Goal: Information Seeking & Learning: Learn about a topic

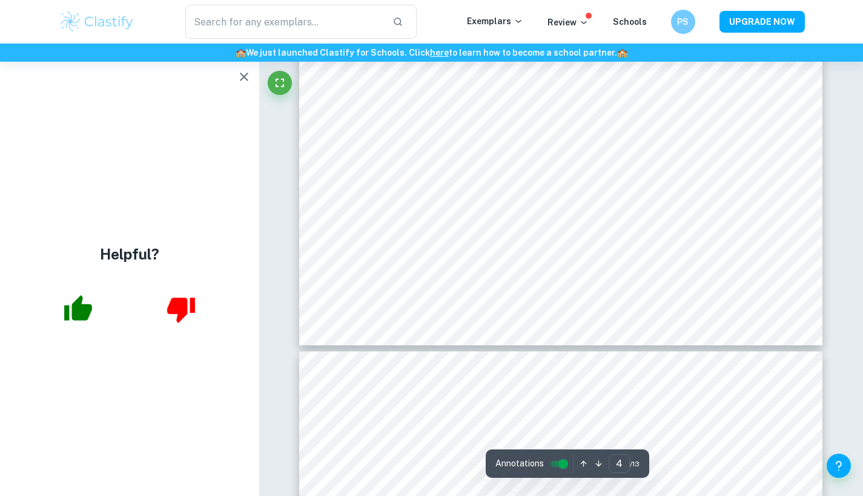
scroll to position [2624, 0]
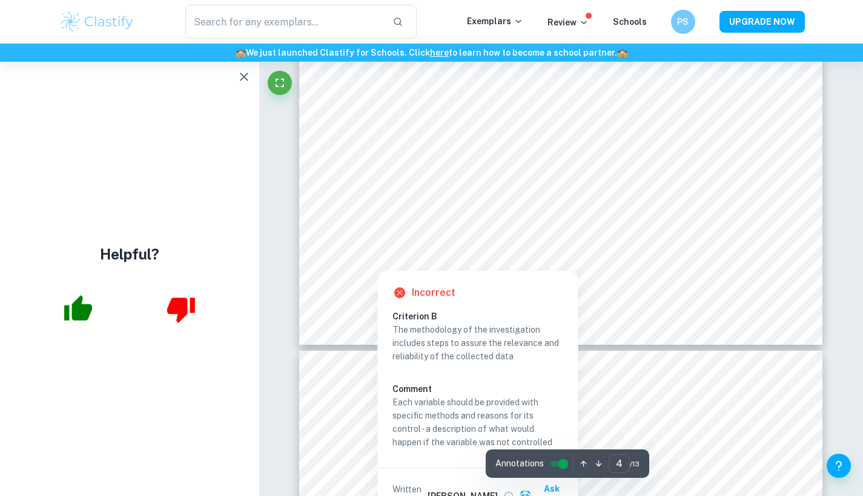
click at [445, 248] on div at bounding box center [576, 250] width 400 height 12
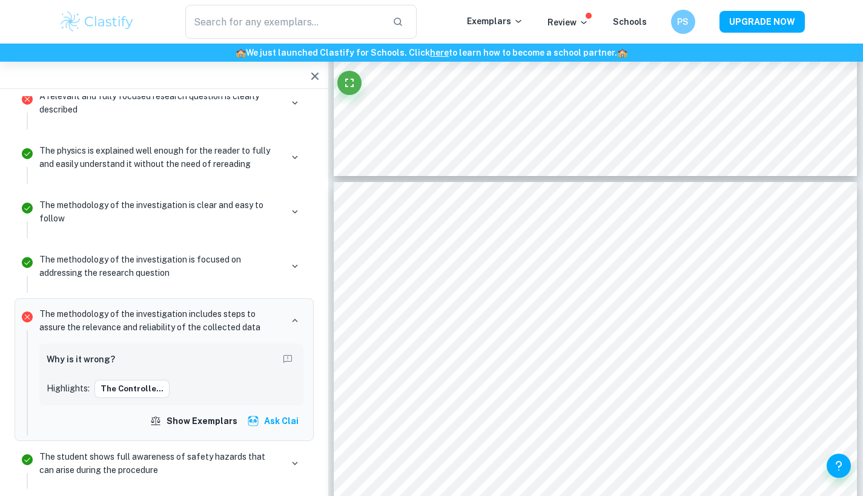
scroll to position [892, 0]
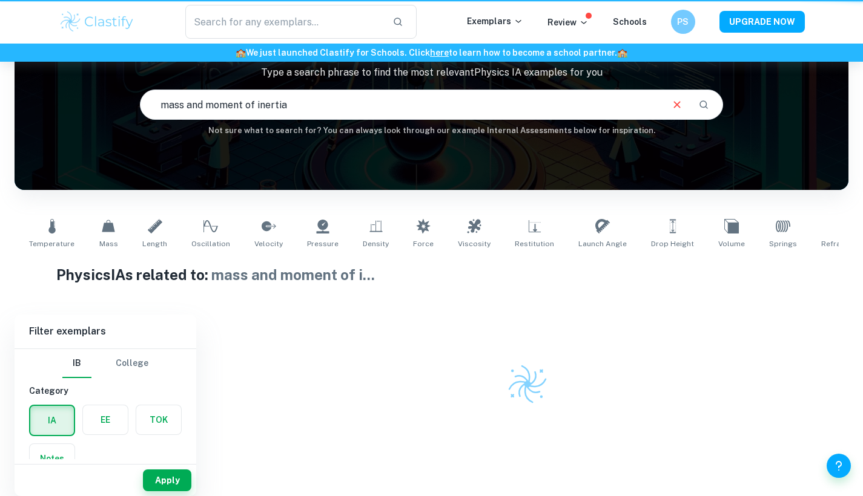
scroll to position [93, 0]
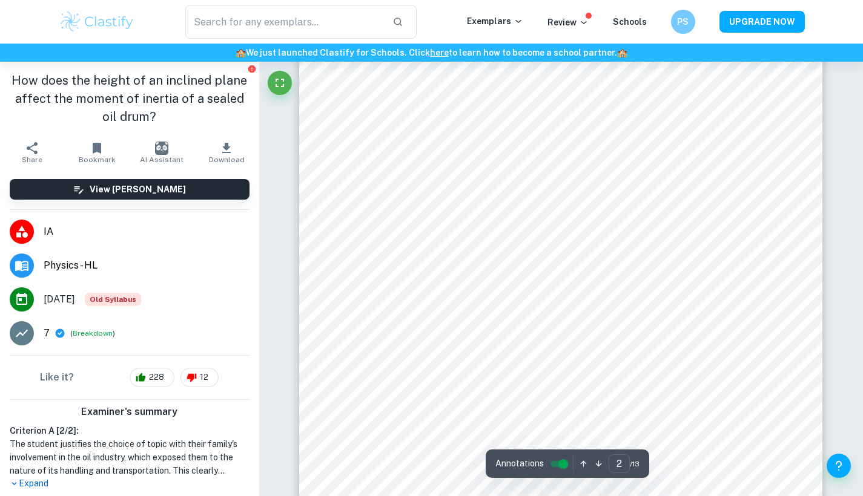
scroll to position [1256, 1]
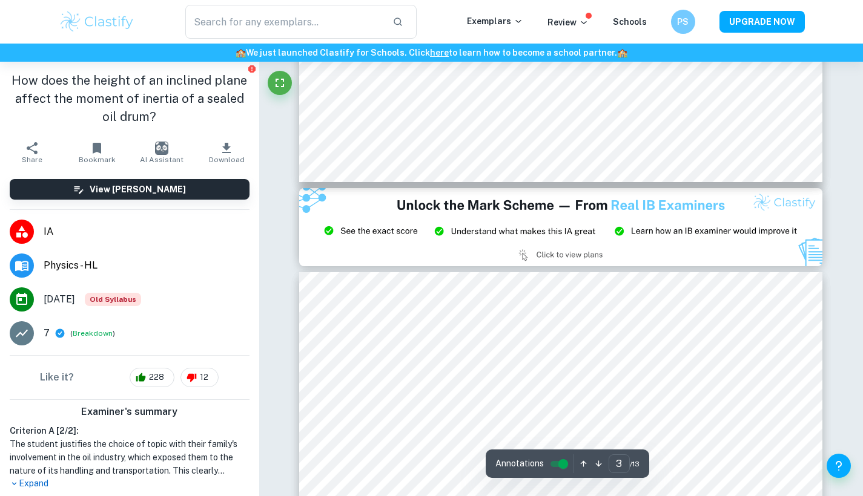
type input "2"
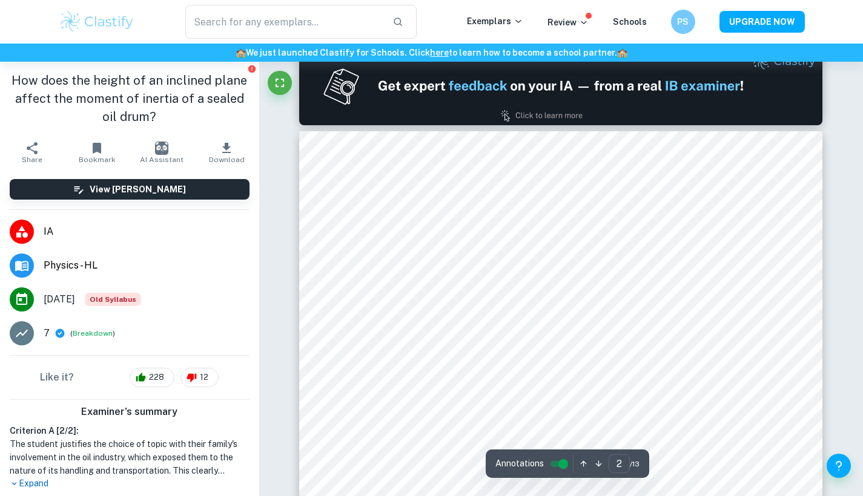
scroll to position [708, 0]
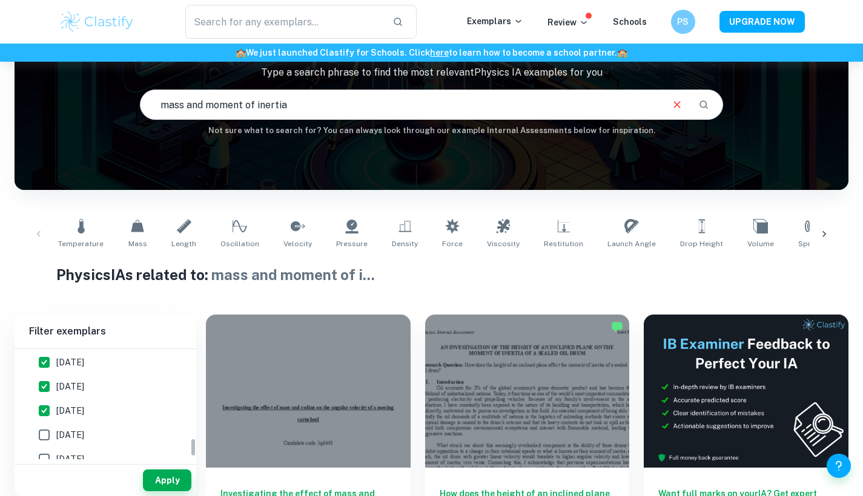
scroll to position [444, 0]
click at [55, 414] on input "[DATE]" at bounding box center [44, 415] width 24 height 24
checkbox input "false"
click at [51, 397] on input "[DATE]" at bounding box center [44, 391] width 24 height 24
checkbox input "false"
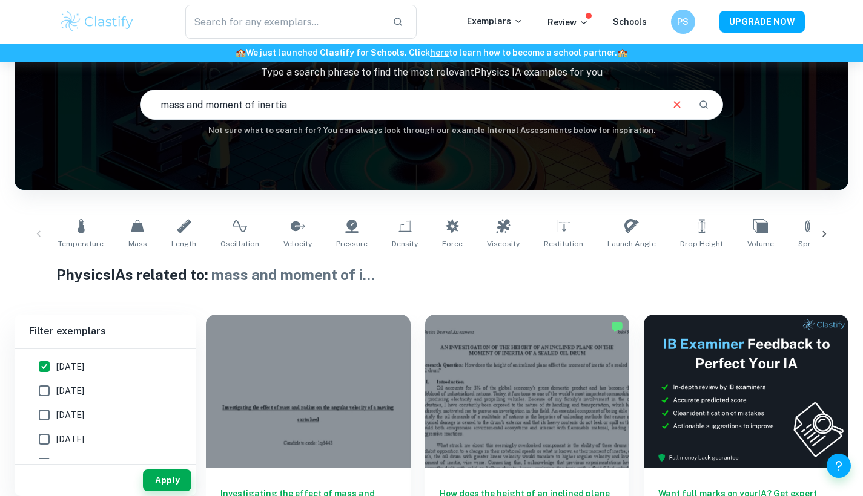
click at [51, 374] on input "[DATE]" at bounding box center [44, 367] width 24 height 24
checkbox input "false"
click at [50, 374] on input "[DATE]" at bounding box center [44, 380] width 24 height 24
checkbox input "false"
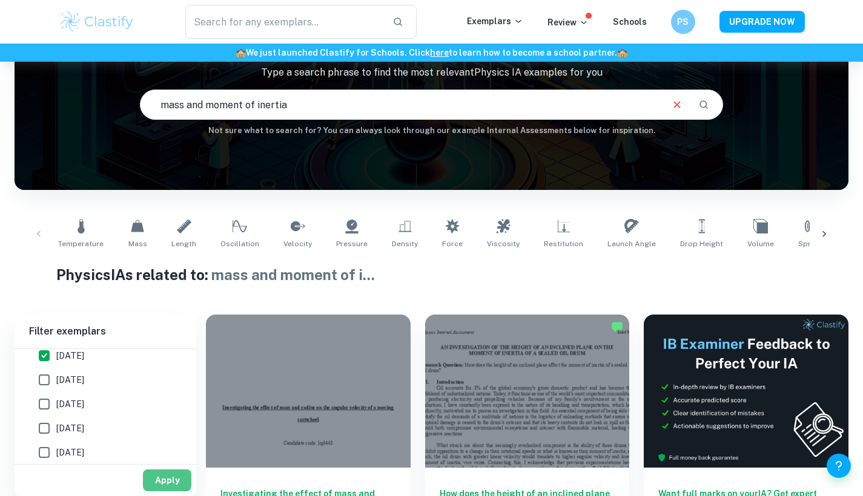
click at [175, 480] on button "Apply" at bounding box center [167, 481] width 48 height 22
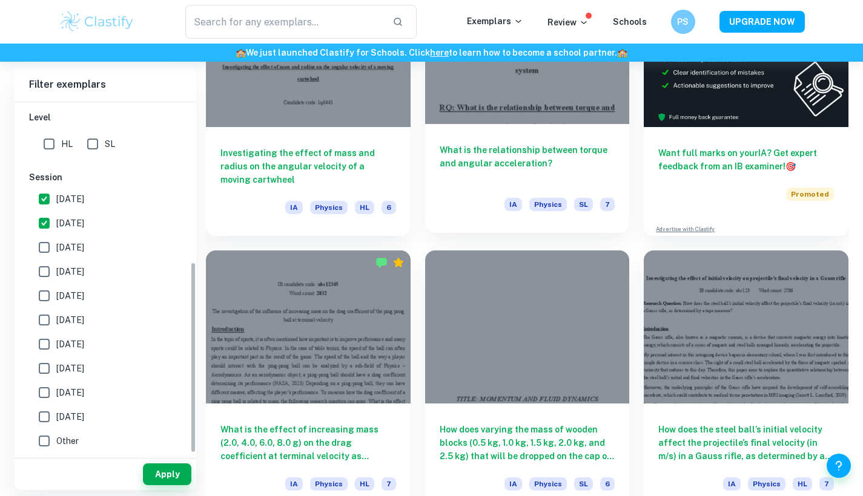
scroll to position [434, 0]
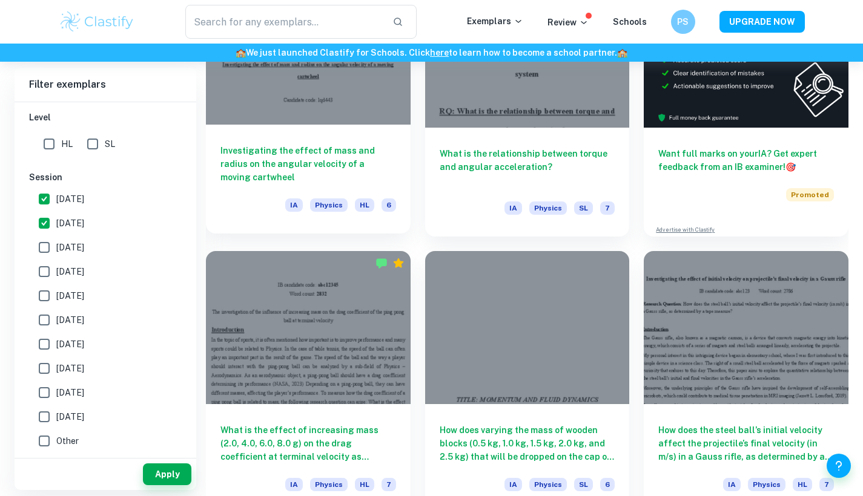
click at [375, 184] on h6 "Investigating the effect of mass and radius on the angular velocity of a moving…" at bounding box center [308, 164] width 176 height 40
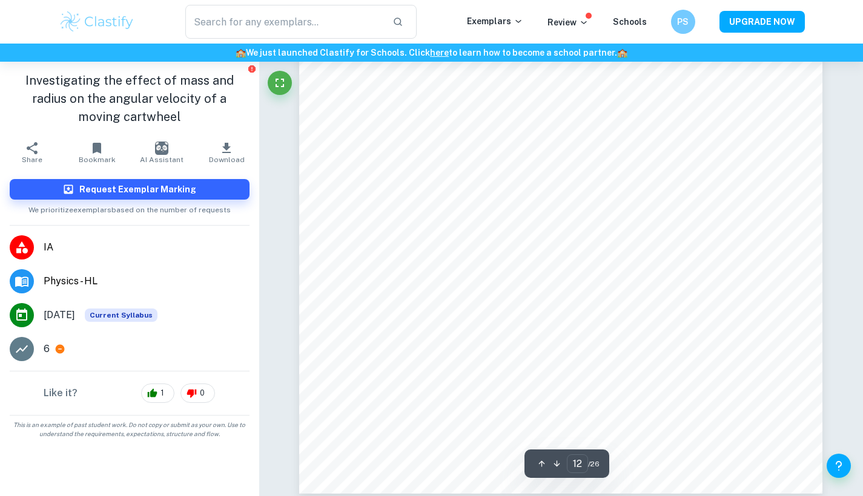
scroll to position [8763, 0]
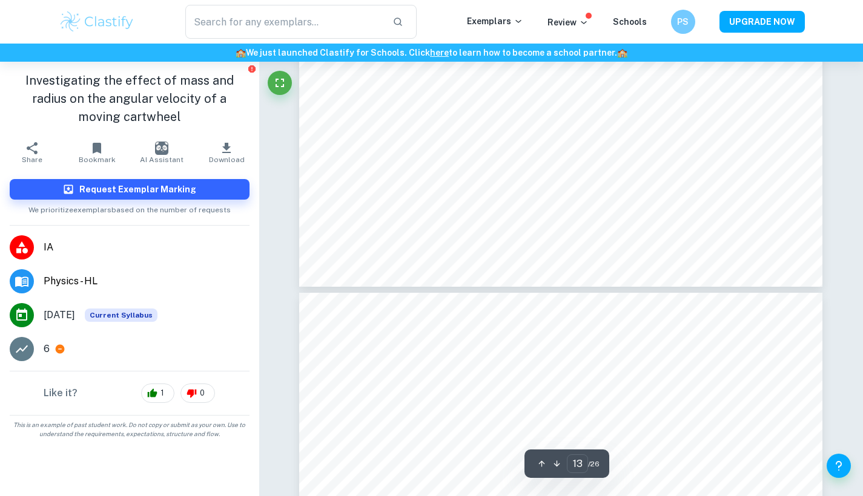
type input "14"
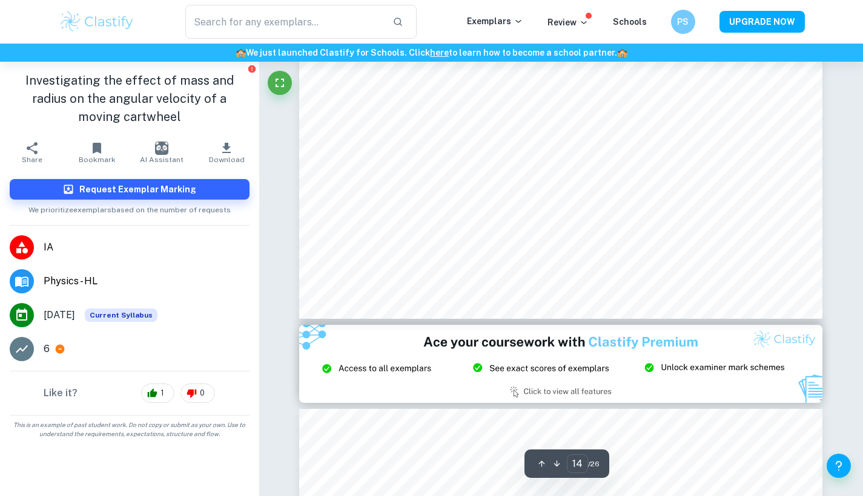
scroll to position [10436, 0]
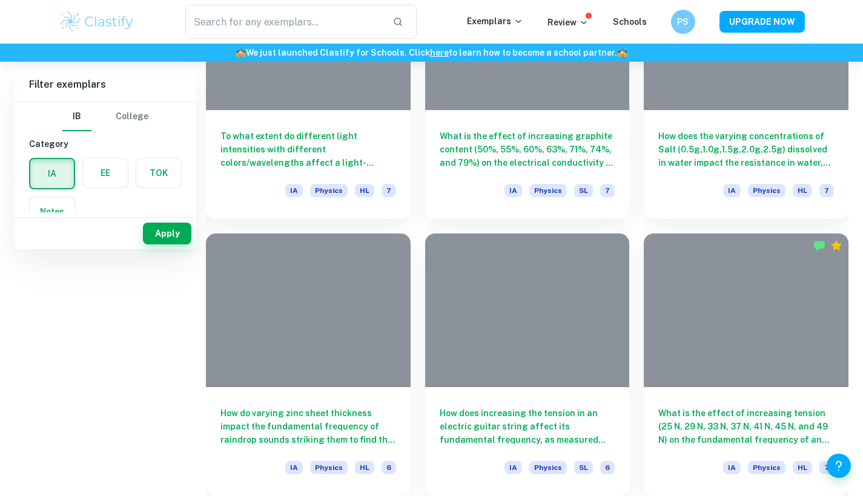
scroll to position [93, 0]
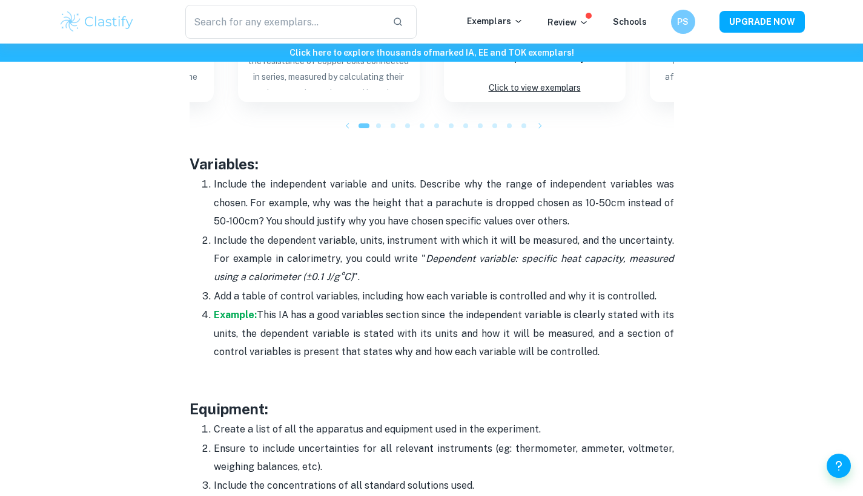
scroll to position [1953, 0]
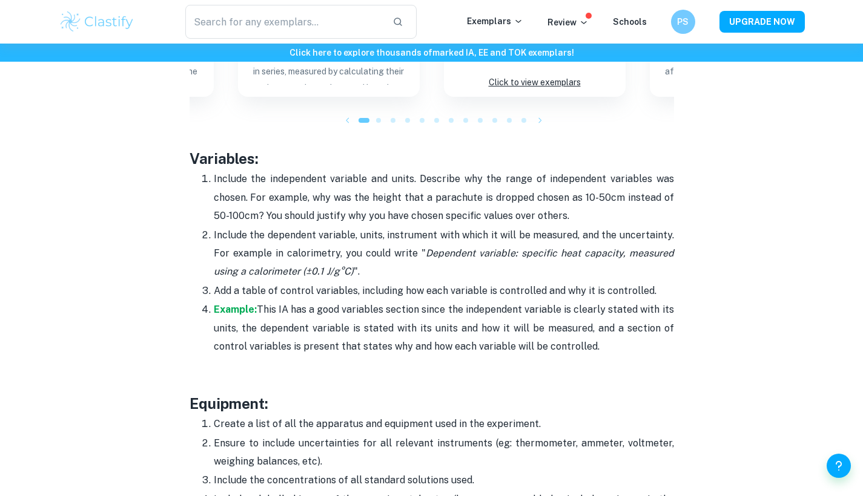
click at [374, 170] on p "Include the independent variable and units. Describe why the range of independe…" at bounding box center [444, 197] width 460 height 55
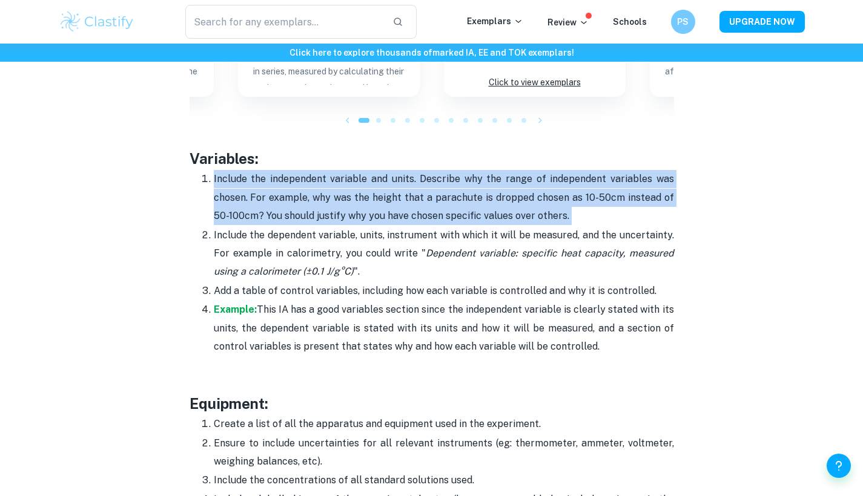
click at [374, 170] on p "Include the independent variable and units. Describe why the range of independe…" at bounding box center [444, 197] width 460 height 55
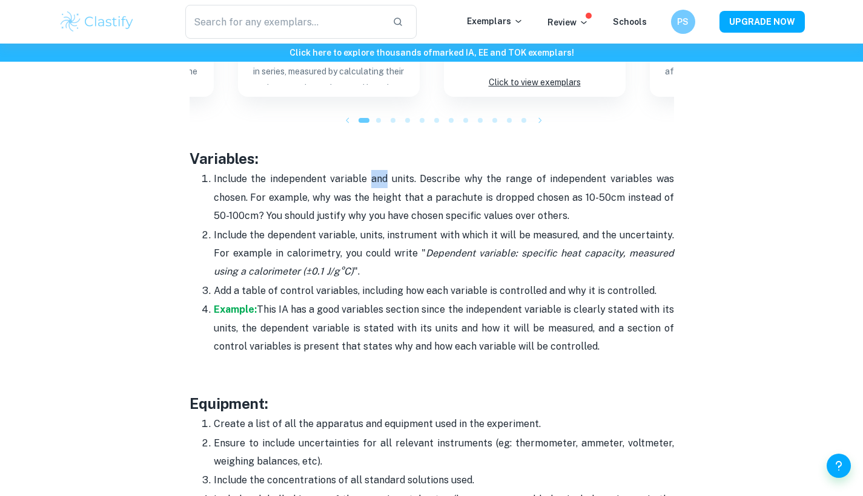
click at [374, 170] on p "Include the independent variable and units. Describe why the range of independe…" at bounding box center [444, 197] width 460 height 55
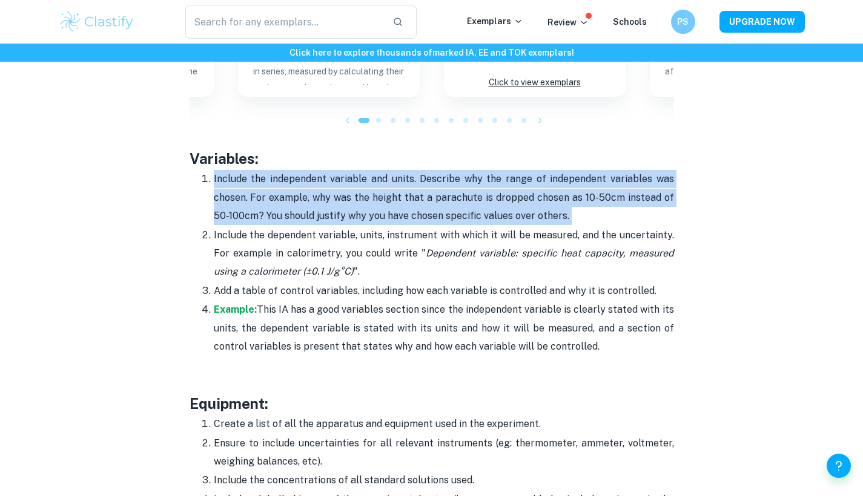
click at [374, 170] on p "Include the independent variable and units. Describe why the range of independe…" at bounding box center [444, 197] width 460 height 55
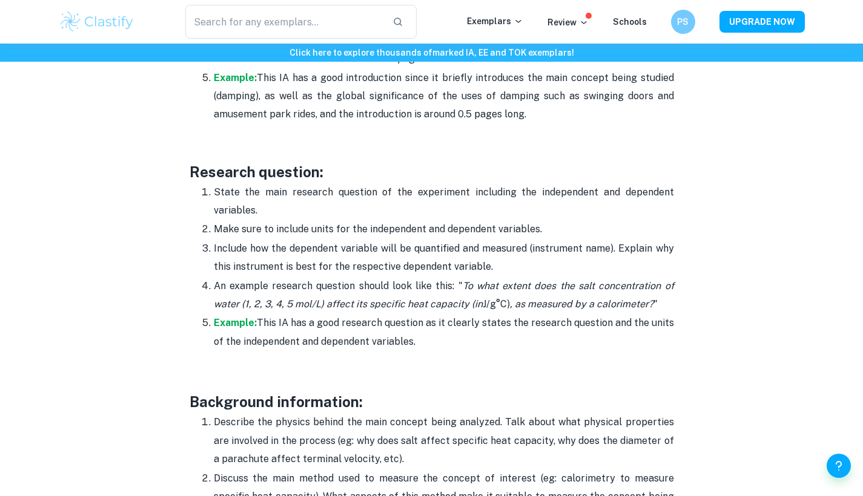
scroll to position [968, 0]
click at [486, 280] on icon "To what extent does the salt concentration of water (1, 2, 3, 4, 5 mol/L) affec…" at bounding box center [444, 294] width 460 height 30
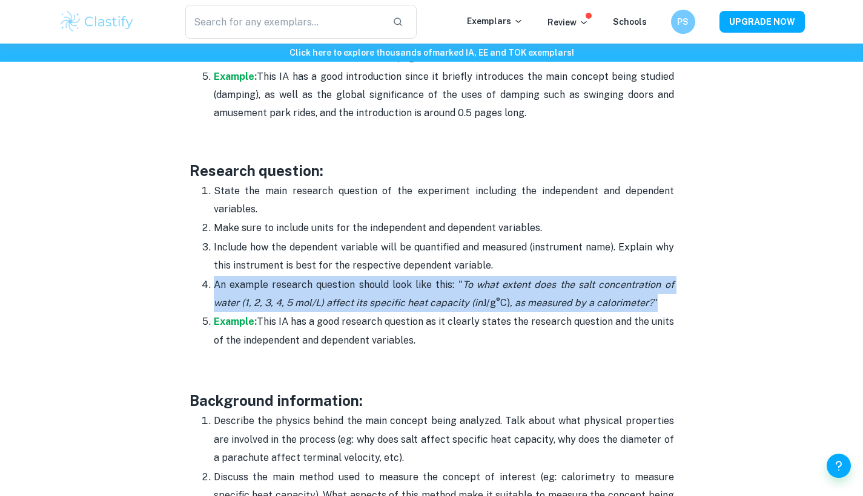
click at [486, 280] on icon "To what extent does the salt concentration of water (1, 2, 3, 4, 5 mol/L) affec…" at bounding box center [444, 294] width 460 height 30
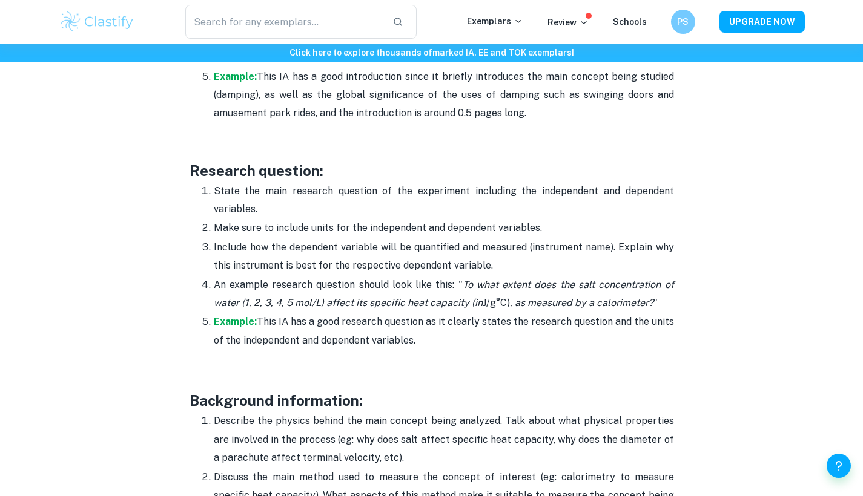
click at [486, 283] on icon "To what extent does the salt concentration of water (1, 2, 3, 4, 5 mol/L) affec…" at bounding box center [444, 294] width 460 height 30
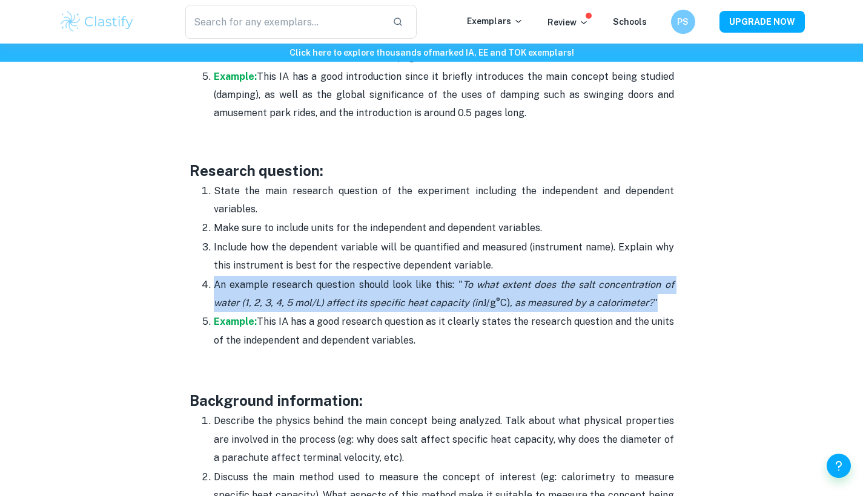
click at [486, 283] on icon "To what extent does the salt concentration of water (1, 2, 3, 4, 5 mol/L) affec…" at bounding box center [444, 294] width 460 height 30
click at [492, 281] on icon "To what extent does the salt concentration of water (1, 2, 3, 4, 5 mol/L) affec…" at bounding box center [444, 294] width 460 height 30
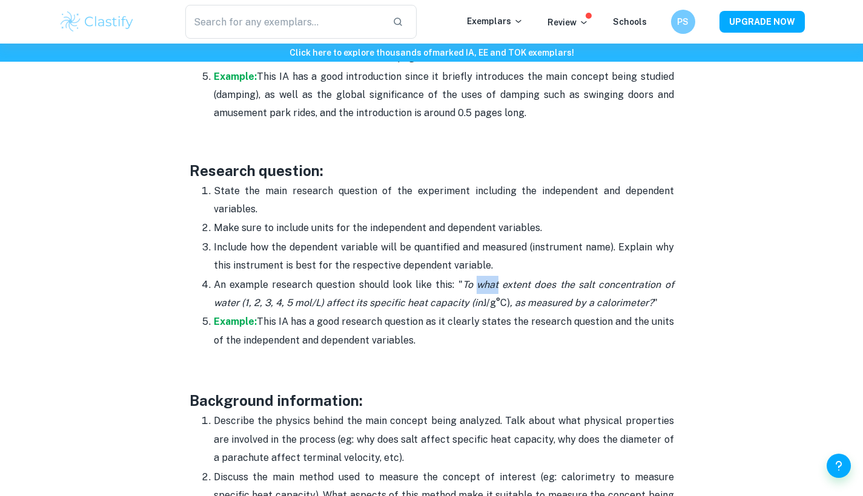
click at [492, 281] on icon "To what extent does the salt concentration of water (1, 2, 3, 4, 5 mol/L) affec…" at bounding box center [444, 294] width 460 height 30
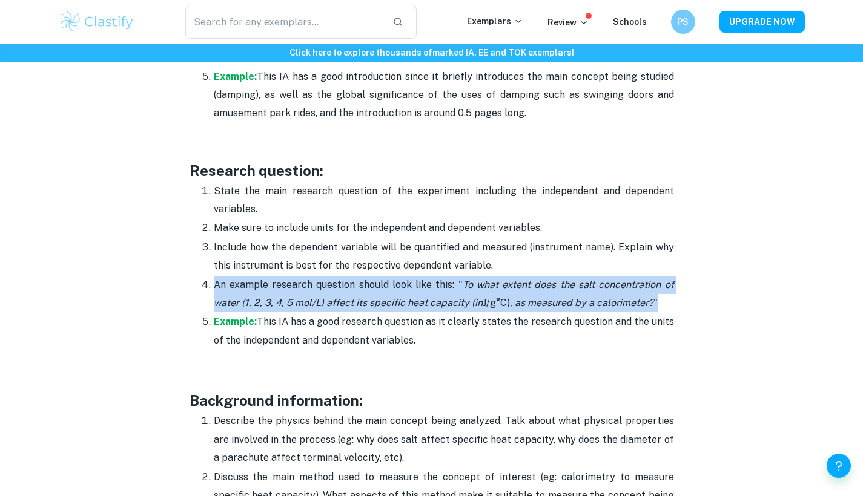
click at [492, 281] on icon "To what extent does the salt concentration of water (1, 2, 3, 4, 5 mol/L) affec…" at bounding box center [444, 294] width 460 height 30
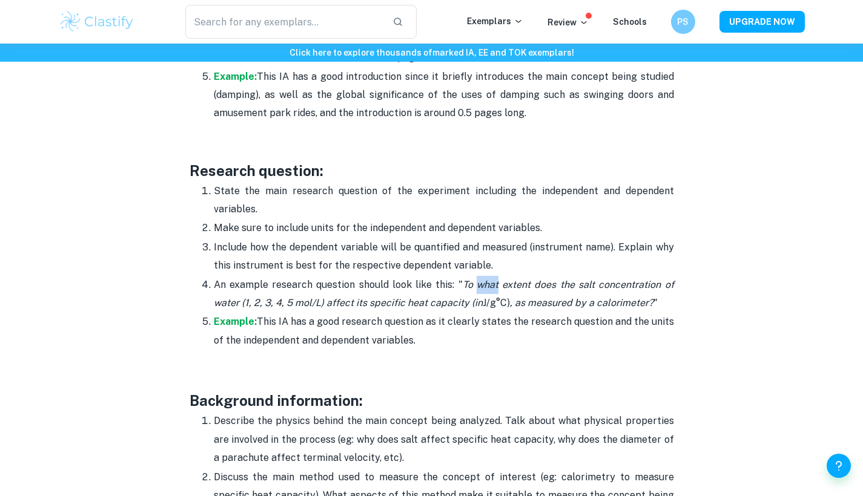
click at [492, 281] on icon "To what extent does the salt concentration of water (1, 2, 3, 4, 5 mol/L) affec…" at bounding box center [444, 294] width 460 height 30
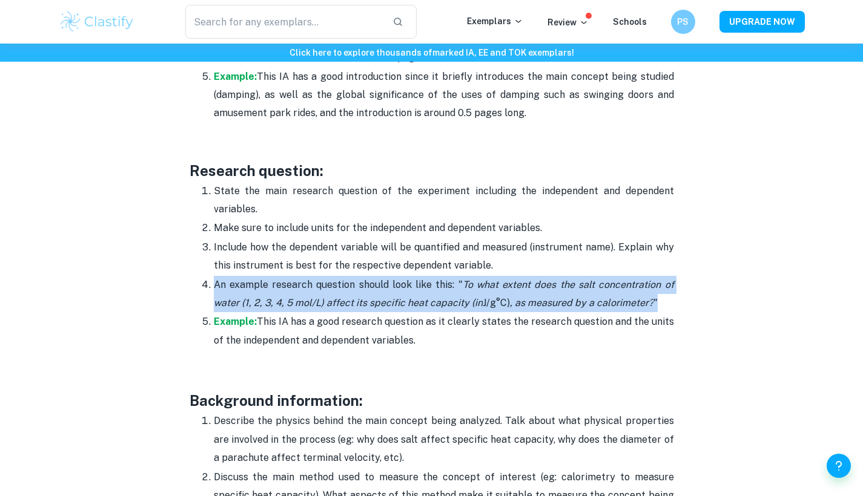
click at [492, 281] on icon "To what extent does the salt concentration of water (1, 2, 3, 4, 5 mol/L) affec…" at bounding box center [444, 294] width 460 height 30
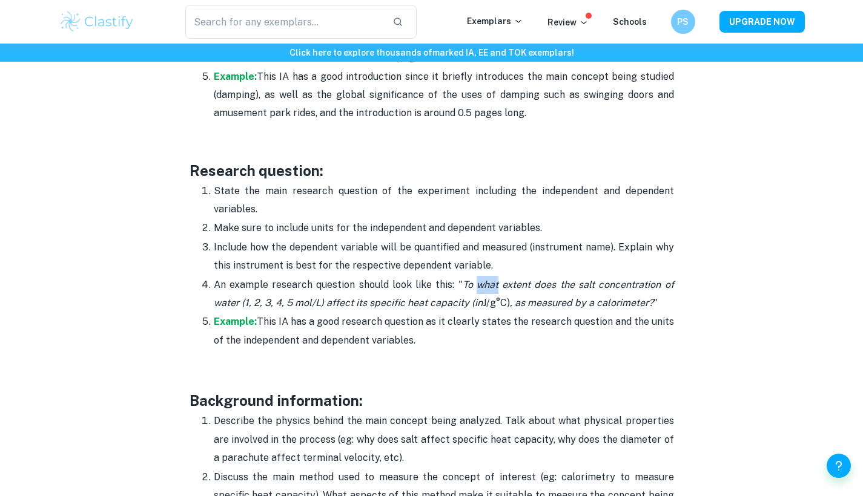
click at [492, 281] on icon "To what extent does the salt concentration of water (1, 2, 3, 4, 5 mol/L) affec…" at bounding box center [444, 294] width 460 height 30
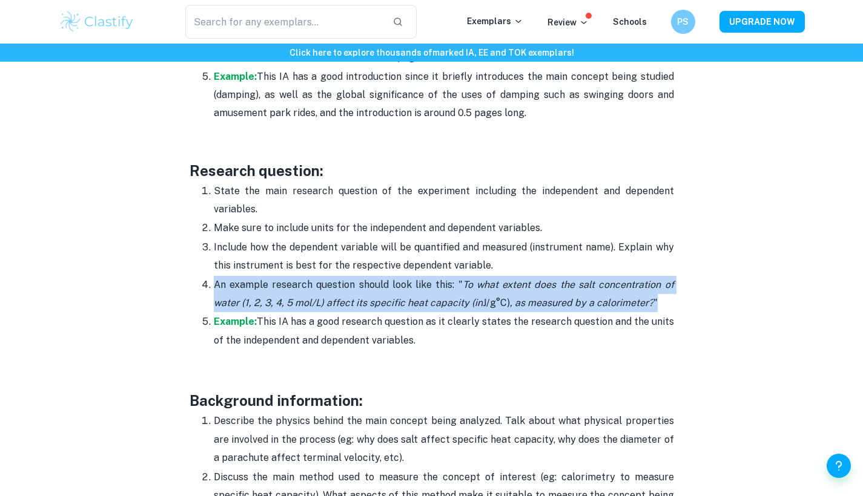
click at [492, 281] on icon "To what extent does the salt concentration of water (1, 2, 3, 4, 5 mol/L) affec…" at bounding box center [444, 294] width 460 height 30
click at [472, 279] on icon "To what extent does the salt concentration of water (1, 2, 3, 4, 5 mol/L) affec…" at bounding box center [444, 294] width 460 height 30
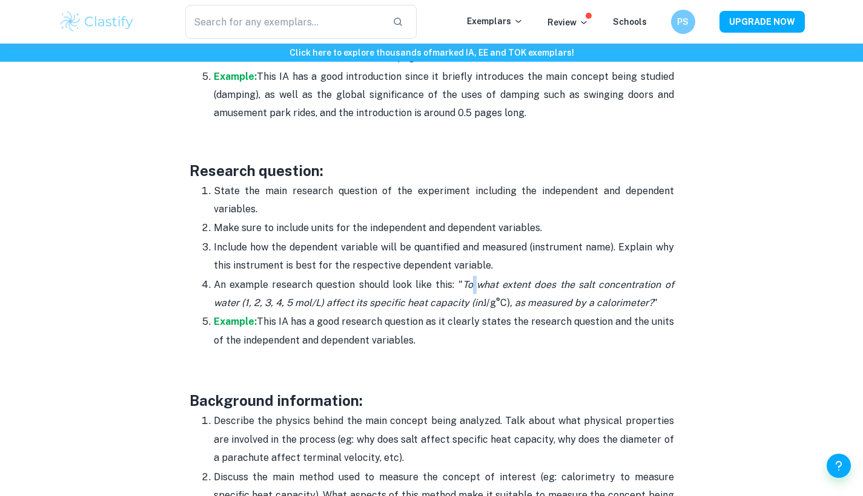
click at [472, 279] on icon "To what extent does the salt concentration of water (1, 2, 3, 4, 5 mol/L) affec…" at bounding box center [444, 294] width 460 height 30
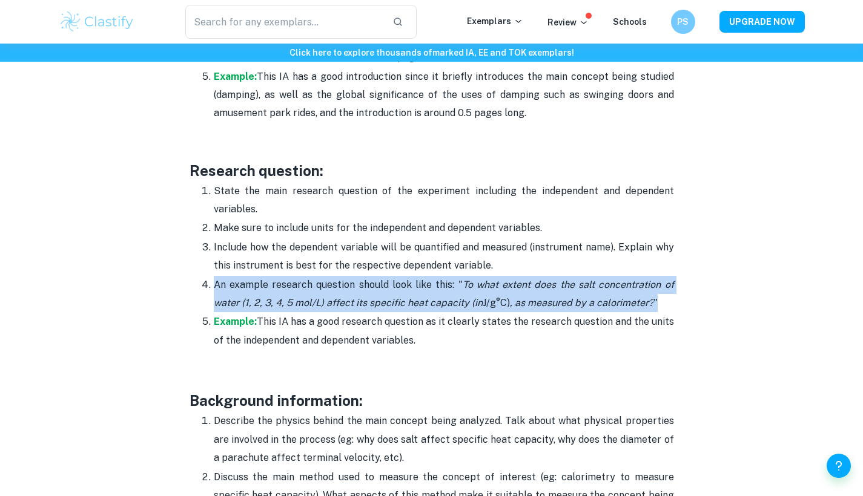
click at [472, 279] on icon "To what extent does the salt concentration of water (1, 2, 3, 4, 5 mol/L) affec…" at bounding box center [444, 294] width 460 height 30
click at [463, 279] on icon "To what extent does the salt concentration of water (1, 2, 3, 4, 5 mol/L) affec…" at bounding box center [444, 294] width 460 height 30
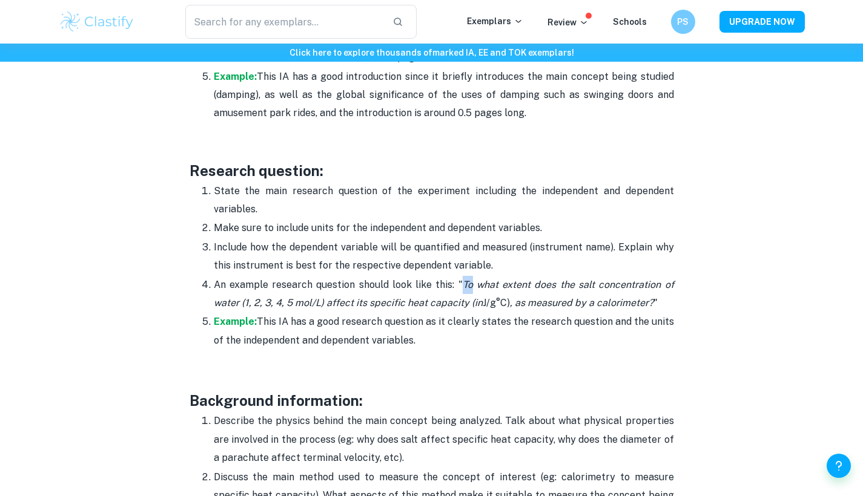
click at [463, 279] on icon "To what extent does the salt concentration of water (1, 2, 3, 4, 5 mol/L) affec…" at bounding box center [444, 294] width 460 height 30
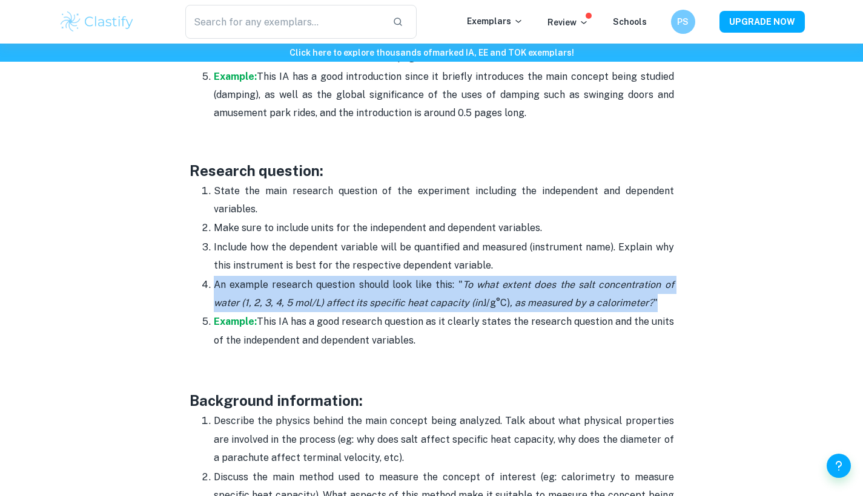
click at [463, 279] on icon "To what extent does the salt concentration of water (1, 2, 3, 4, 5 mol/L) affec…" at bounding box center [444, 294] width 460 height 30
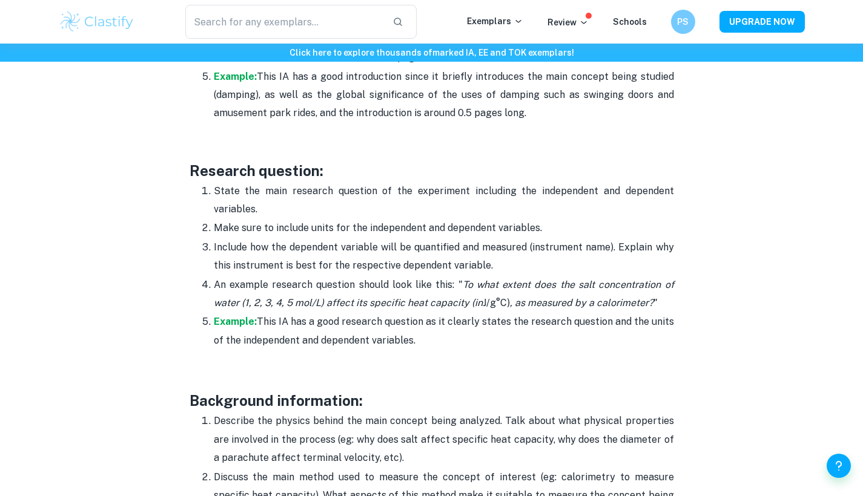
click at [431, 245] on p "Include how the dependent variable will be quantified and measured (instrument …" at bounding box center [444, 257] width 460 height 37
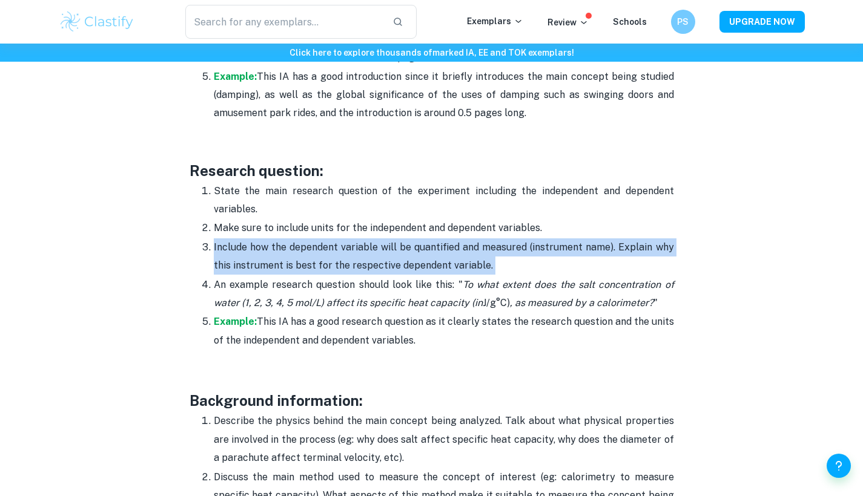
click at [431, 245] on p "Include how the dependent variable will be quantified and measured (instrument …" at bounding box center [444, 257] width 460 height 37
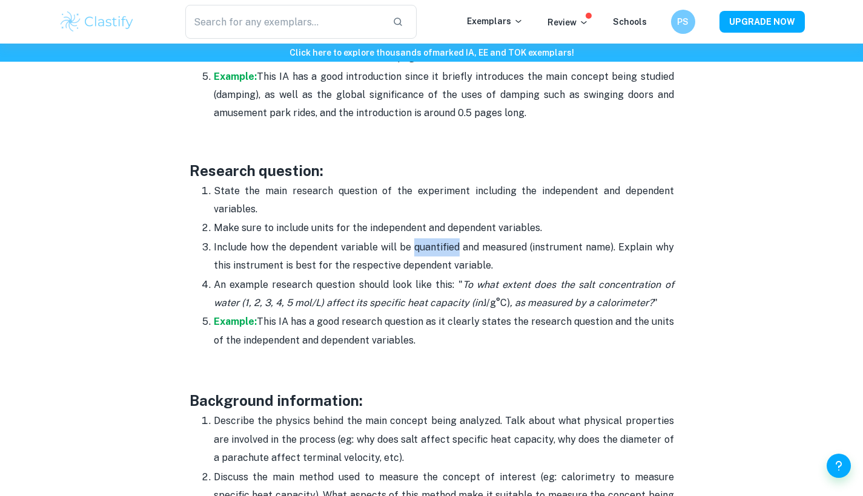
click at [431, 245] on p "Include how the dependent variable will be quantified and measured (instrument …" at bounding box center [444, 257] width 460 height 37
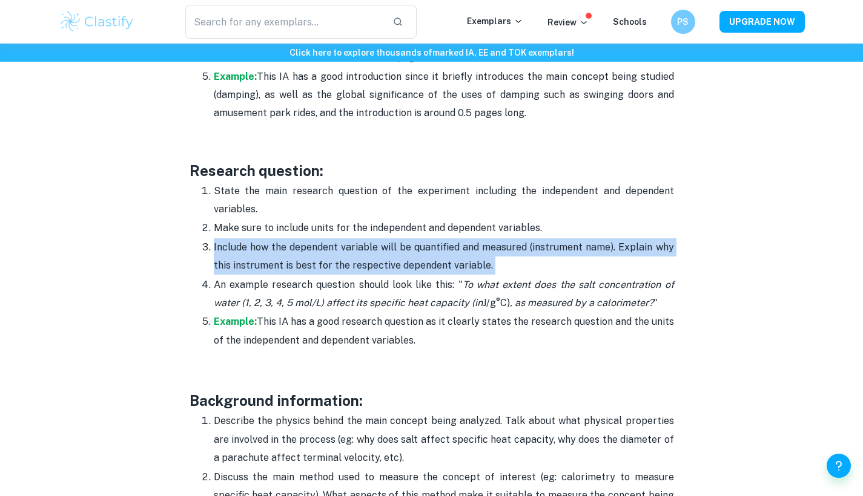
click at [431, 245] on p "Include how the dependent variable will be quantified and measured (instrument …" at bounding box center [444, 257] width 460 height 37
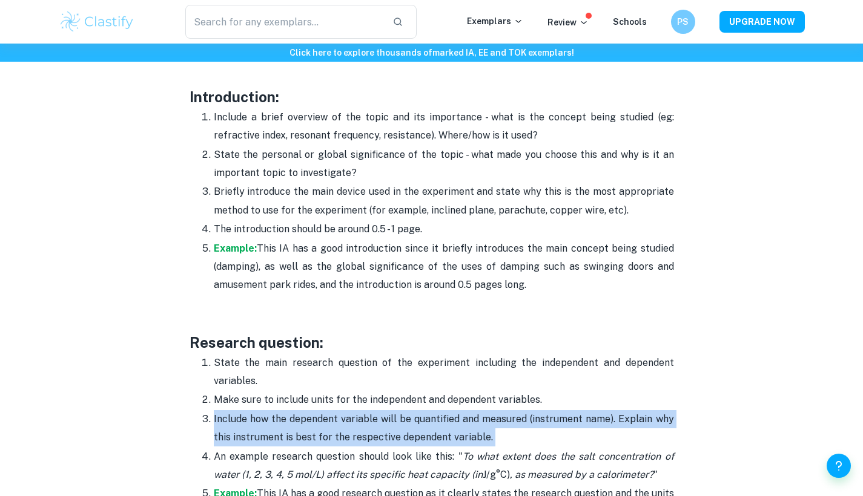
scroll to position [798, 0]
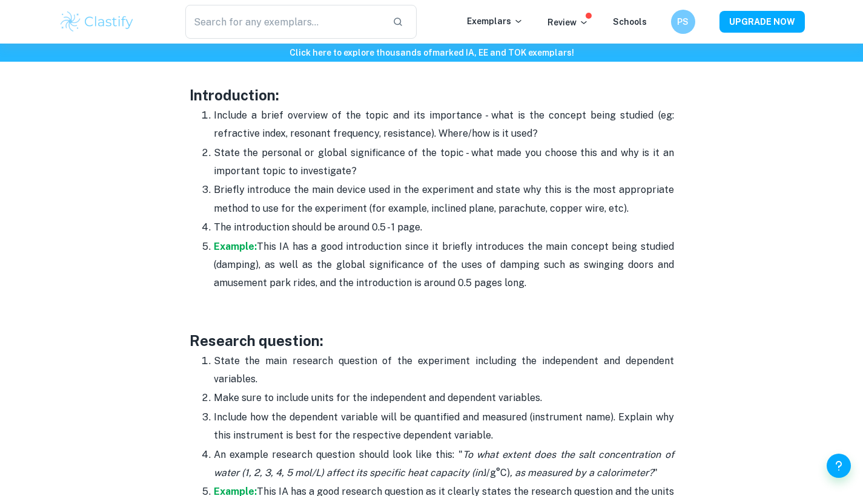
click at [430, 245] on p "Example: This IA has a good introduction since it briefly introduces the main c…" at bounding box center [444, 265] width 460 height 55
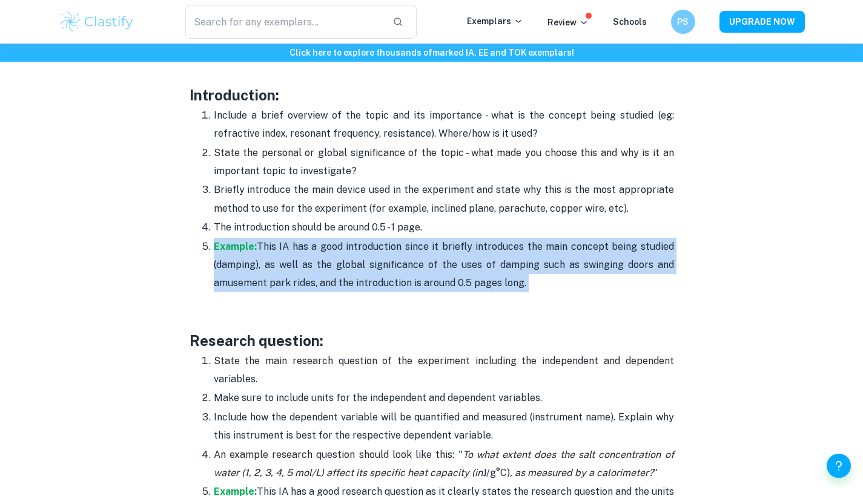
click at [430, 245] on p "Example: This IA has a good introduction since it briefly introduces the main c…" at bounding box center [444, 265] width 460 height 55
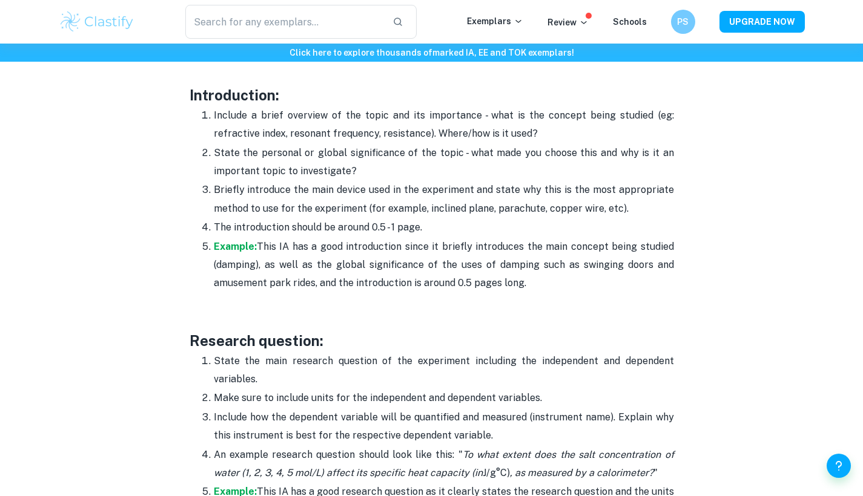
click at [447, 243] on p "Example: This IA has a good introduction since it briefly introduces the main c…" at bounding box center [444, 265] width 460 height 55
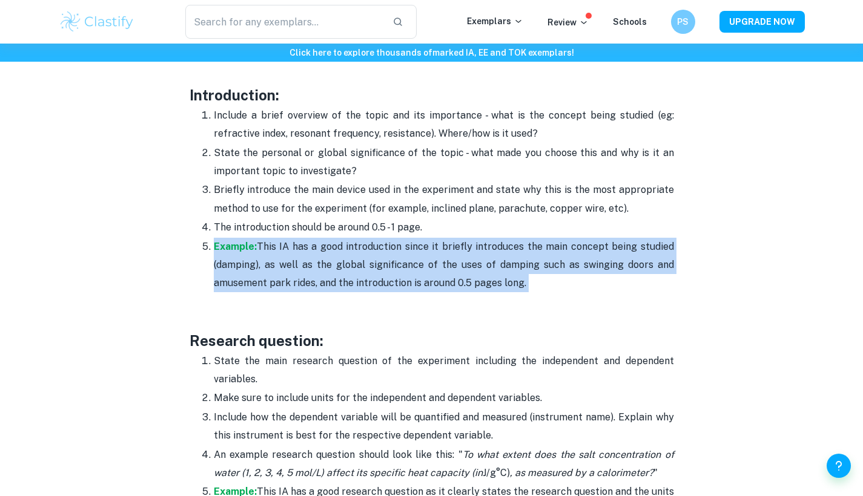
click at [447, 243] on p "Example: This IA has a good introduction since it briefly introduces the main c…" at bounding box center [444, 265] width 460 height 55
click at [447, 245] on p "Example: This IA has a good introduction since it briefly introduces the main c…" at bounding box center [444, 265] width 460 height 55
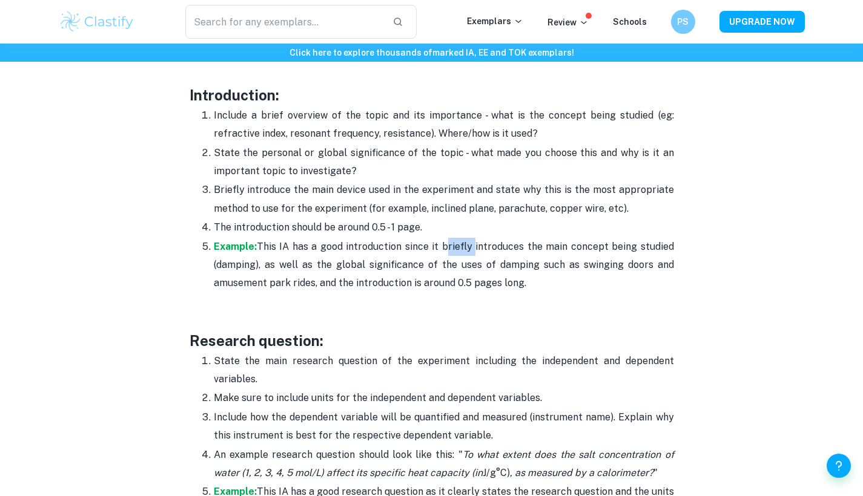
click at [447, 245] on p "Example: This IA has a good introduction since it briefly introduces the main c…" at bounding box center [444, 265] width 460 height 55
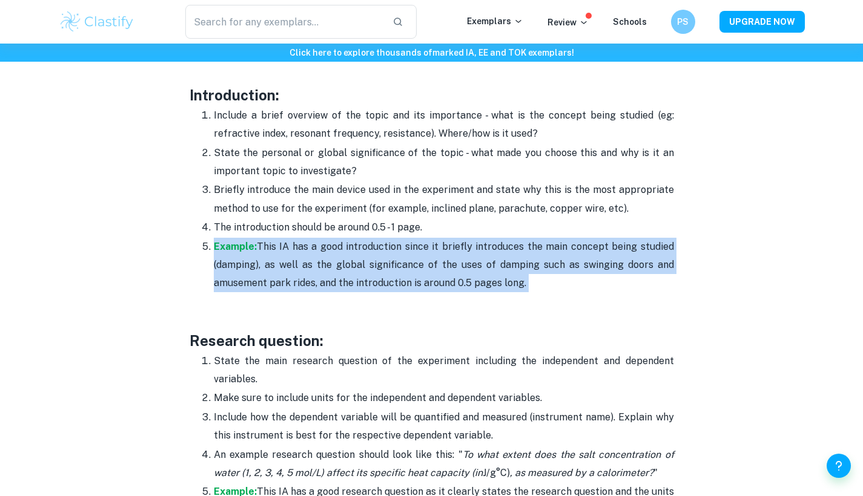
click at [447, 245] on p "Example: This IA has a good introduction since it briefly introduces the main c…" at bounding box center [444, 265] width 460 height 55
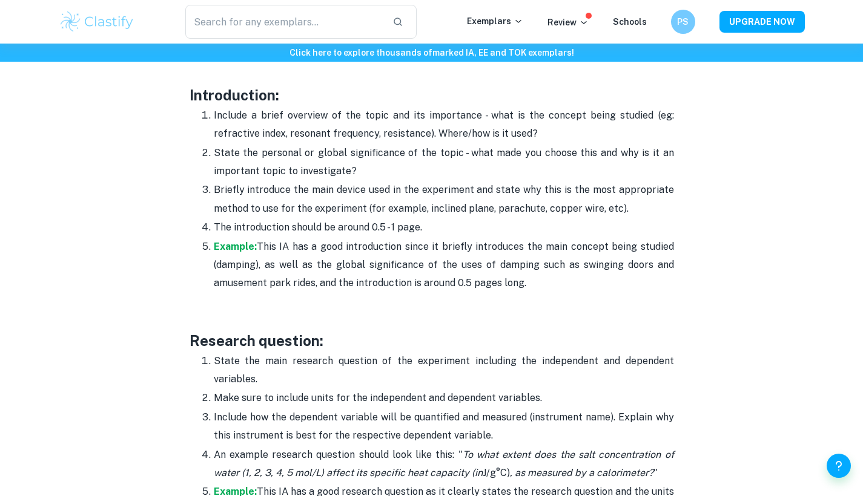
click at [310, 246] on p "Example: This IA has a good introduction since it briefly introduces the main c…" at bounding box center [444, 265] width 460 height 55
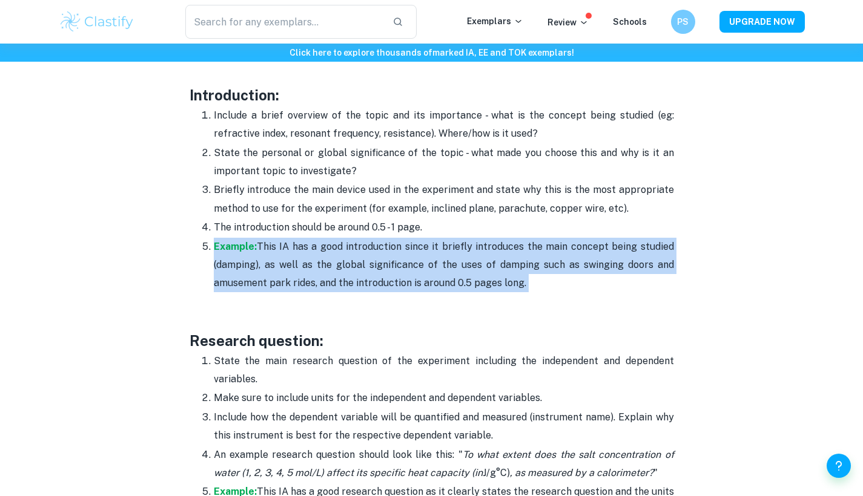
click at [310, 246] on p "Example: This IA has a good introduction since it briefly introduces the main c…" at bounding box center [444, 265] width 460 height 55
click at [309, 246] on p "Example: This IA has a good introduction since it briefly introduces the main c…" at bounding box center [444, 265] width 460 height 55
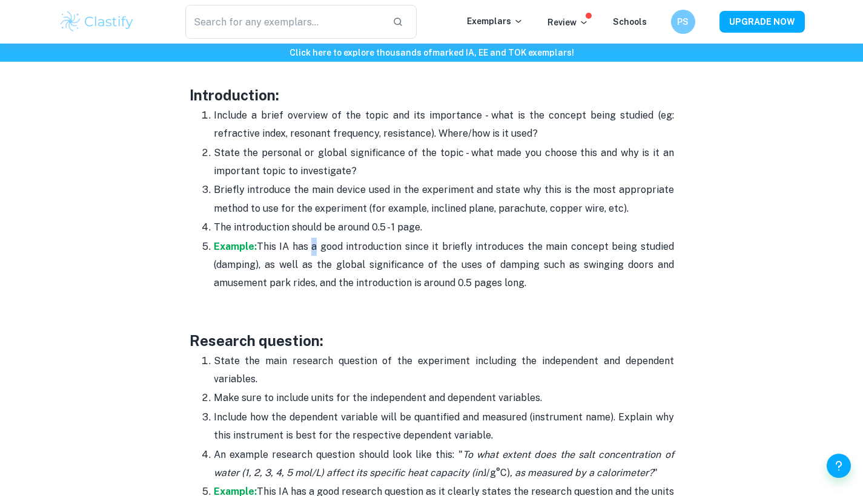
click at [309, 246] on p "Example: This IA has a good introduction since it briefly introduces the main c…" at bounding box center [444, 265] width 460 height 55
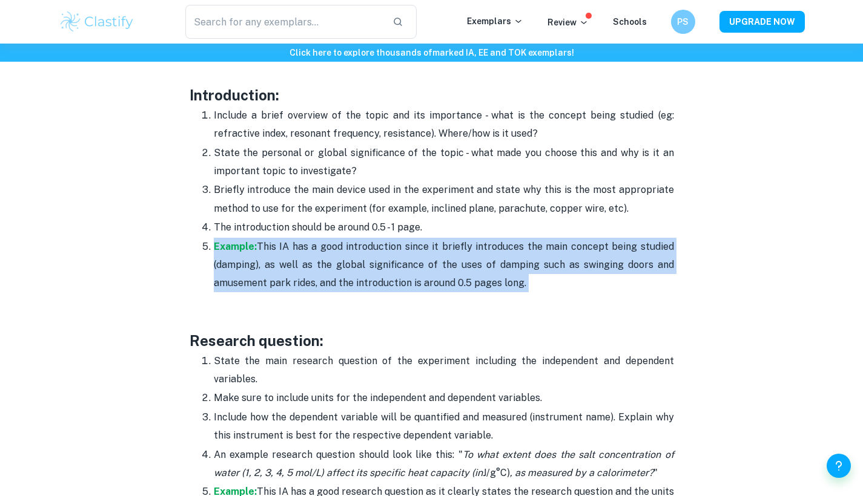
click at [309, 246] on p "Example: This IA has a good introduction since it briefly introduces the main c…" at bounding box center [444, 265] width 460 height 55
click at [293, 243] on p "Example: This IA has a good introduction since it briefly introduces the main c…" at bounding box center [444, 265] width 460 height 55
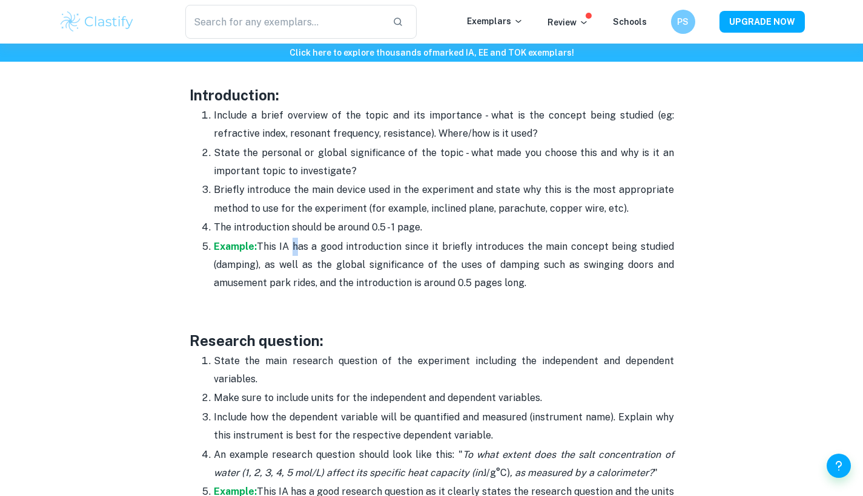
click at [293, 243] on p "Example: This IA has a good introduction since it briefly introduces the main c…" at bounding box center [444, 265] width 460 height 55
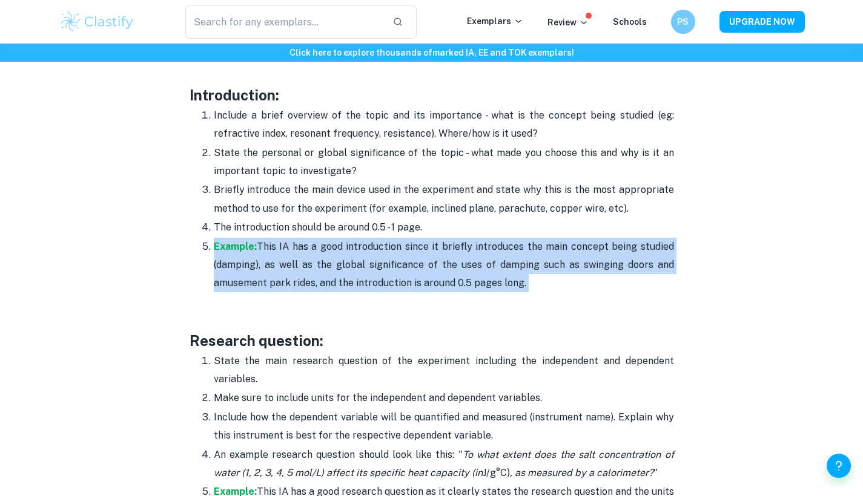
click at [293, 243] on p "Example: This IA has a good introduction since it briefly introduces the main c…" at bounding box center [444, 265] width 460 height 55
click at [314, 253] on p "Example: This IA has a good introduction since it briefly introduces the main c…" at bounding box center [444, 265] width 460 height 55
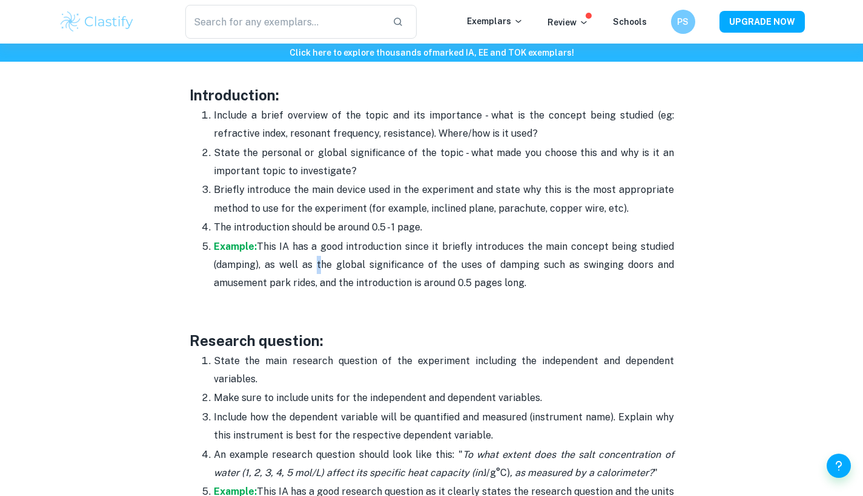
click at [314, 253] on p "Example: This IA has a good introduction since it briefly introduces the main c…" at bounding box center [444, 265] width 460 height 55
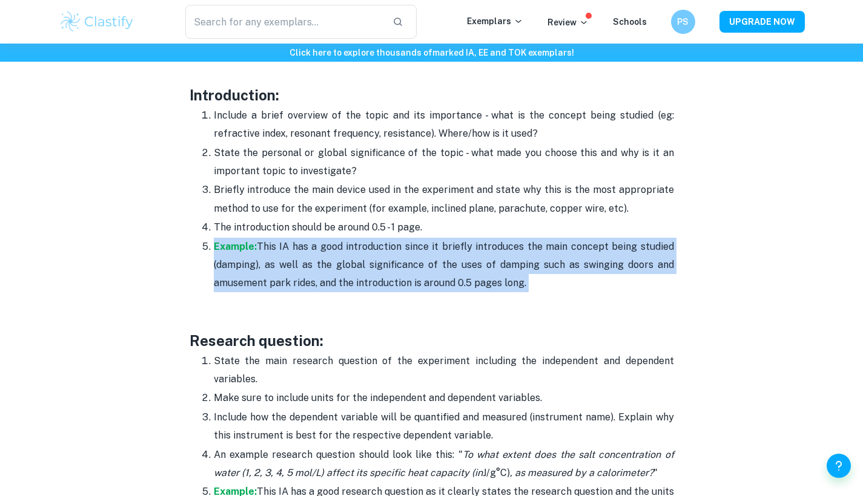
click at [314, 253] on p "Example: This IA has a good introduction since it briefly introduces the main c…" at bounding box center [444, 265] width 460 height 55
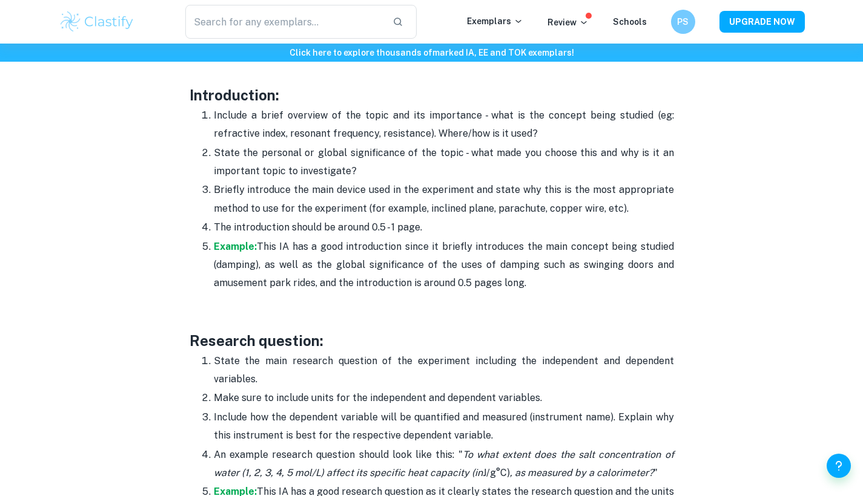
click at [325, 257] on p "Example: This IA has a good introduction since it briefly introduces the main c…" at bounding box center [444, 265] width 460 height 55
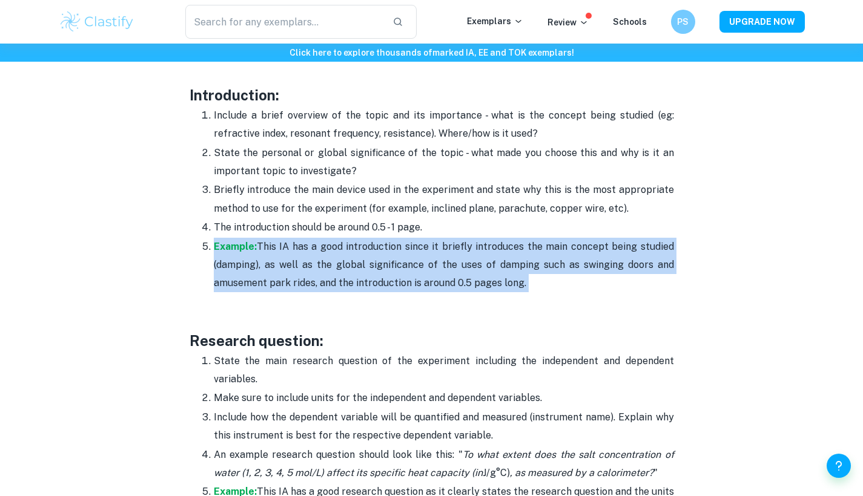
click at [325, 257] on p "Example: This IA has a good introduction since it briefly introduces the main c…" at bounding box center [444, 265] width 460 height 55
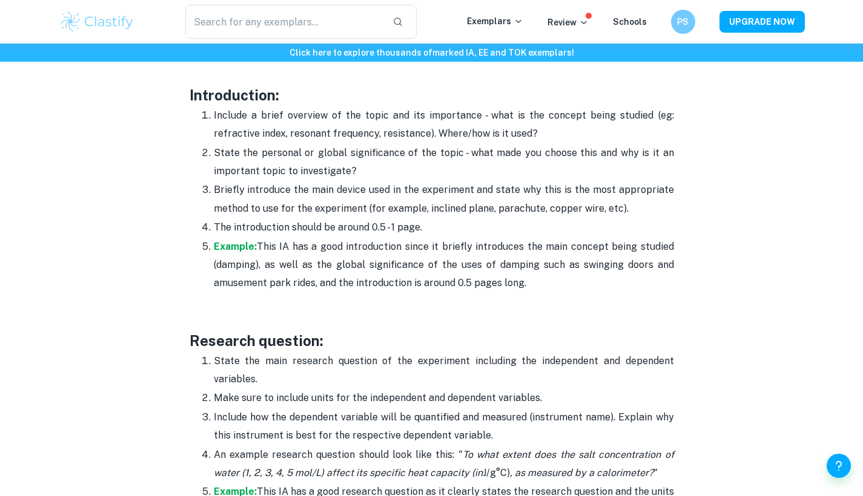
click at [331, 259] on p "Example: This IA has a good introduction since it briefly introduces the main c…" at bounding box center [444, 265] width 460 height 55
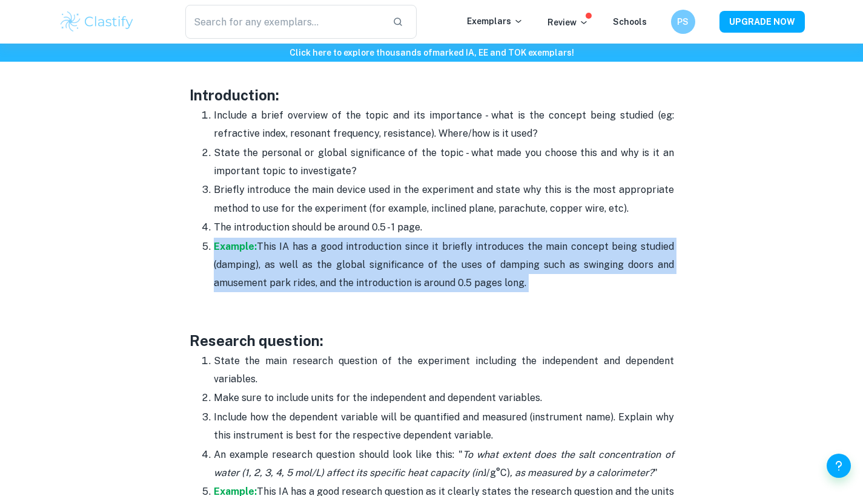
click at [331, 259] on p "Example: This IA has a good introduction since it briefly introduces the main c…" at bounding box center [444, 265] width 460 height 55
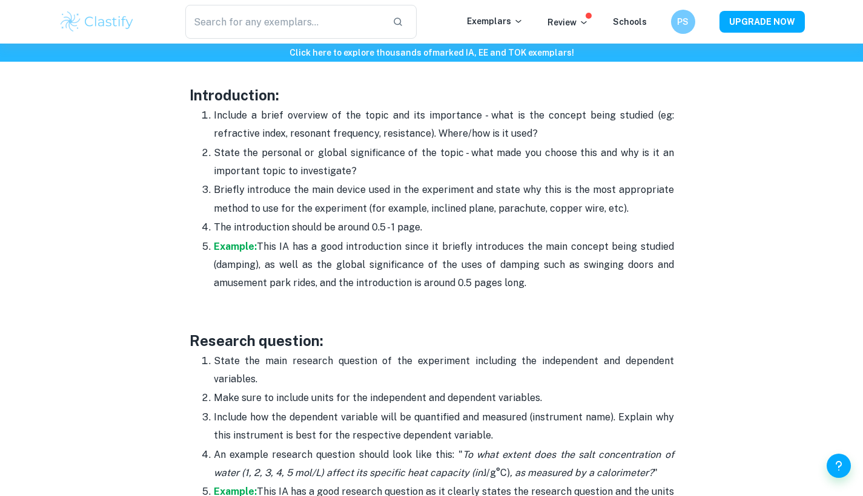
click at [348, 262] on p "Example: This IA has a good introduction since it briefly introduces the main c…" at bounding box center [444, 265] width 460 height 55
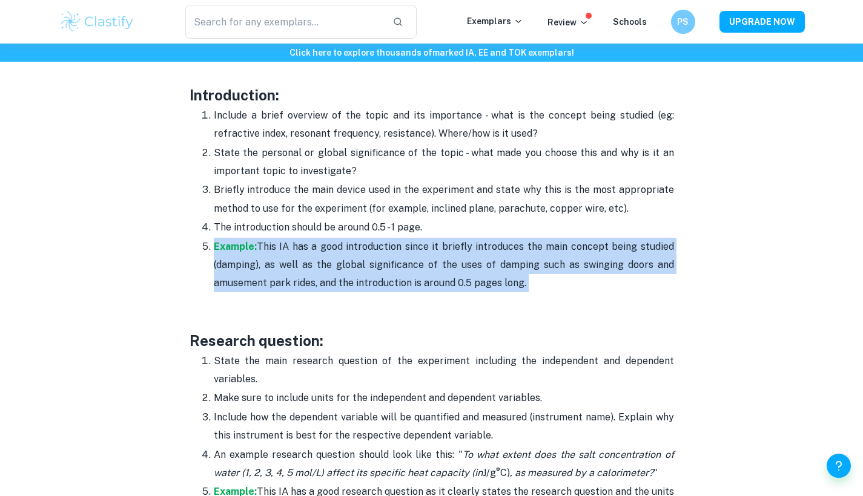
click at [348, 262] on p "Example: This IA has a good introduction since it briefly introduces the main c…" at bounding box center [444, 265] width 460 height 55
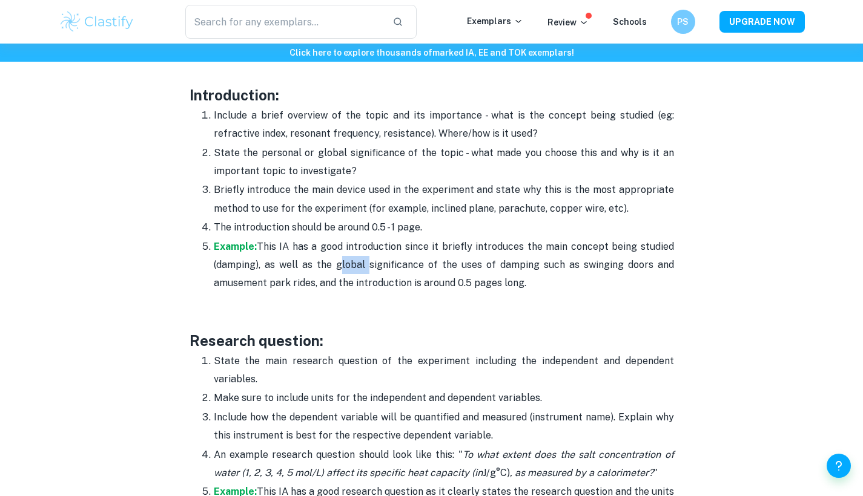
click at [348, 262] on p "Example: This IA has a good introduction since it briefly introduces the main c…" at bounding box center [444, 265] width 460 height 55
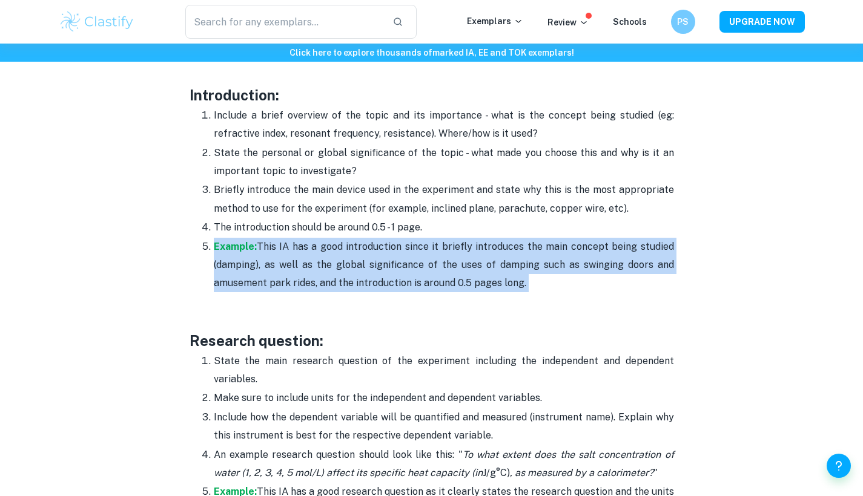
click at [348, 262] on p "Example: This IA has a good introduction since it briefly introduces the main c…" at bounding box center [444, 265] width 460 height 55
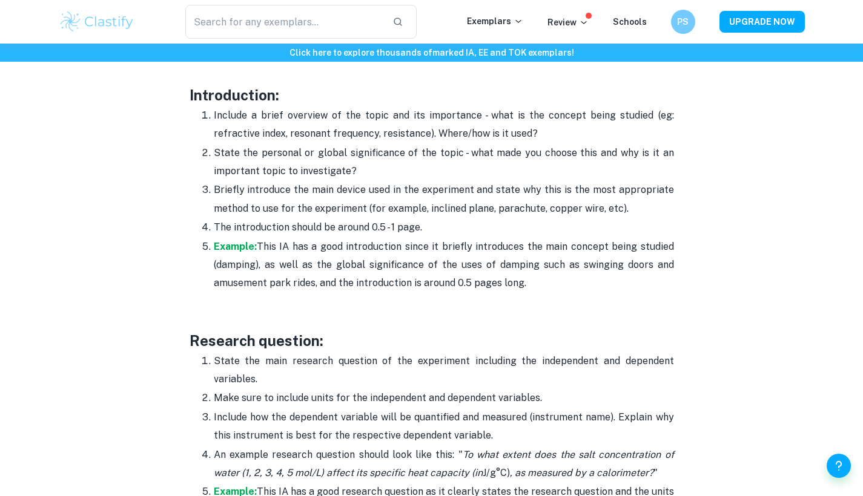
click at [340, 150] on p "State the personal or global significance of the topic - what made you choose t…" at bounding box center [444, 162] width 460 height 37
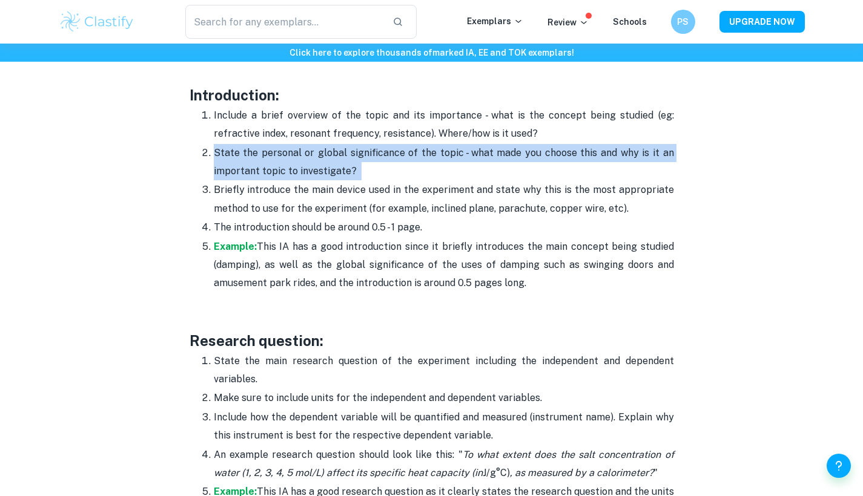
click at [340, 150] on p "State the personal or global significance of the topic - what made you choose t…" at bounding box center [444, 162] width 460 height 37
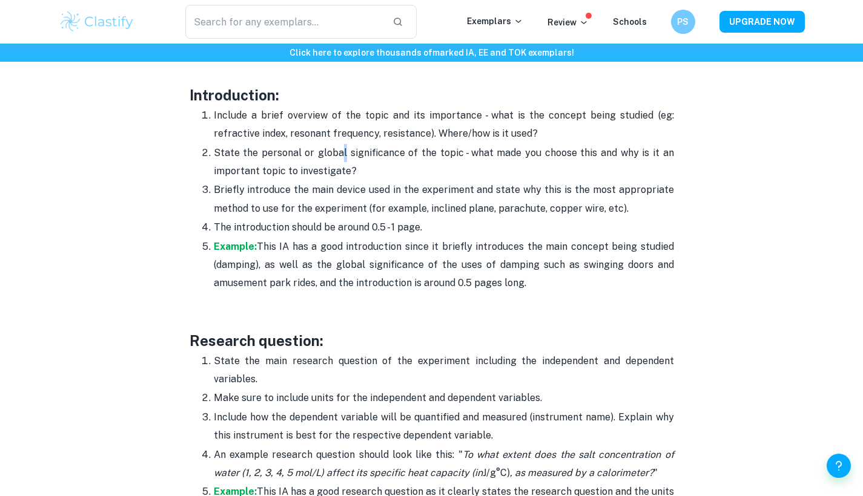
click at [342, 151] on p "State the personal or global significance of the topic - what made you choose t…" at bounding box center [444, 162] width 460 height 37
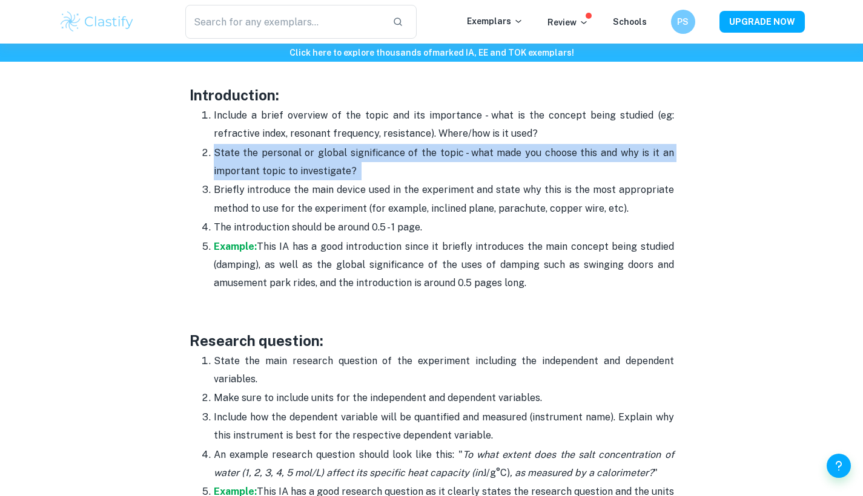
click at [342, 151] on p "State the personal or global significance of the topic - what made you choose t…" at bounding box center [444, 162] width 460 height 37
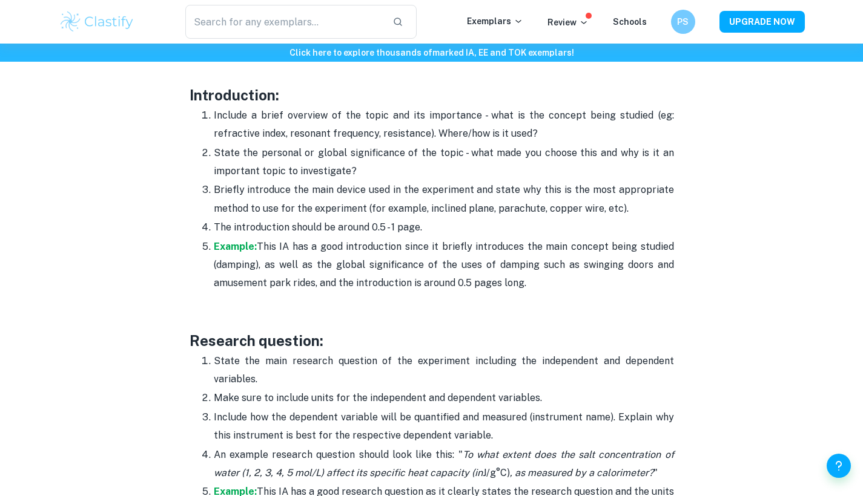
click at [335, 181] on p "Briefly introduce the main device used in the experiment and state why this is …" at bounding box center [444, 199] width 460 height 37
click at [326, 181] on p "Briefly introduce the main device used in the experiment and state why this is …" at bounding box center [444, 199] width 460 height 37
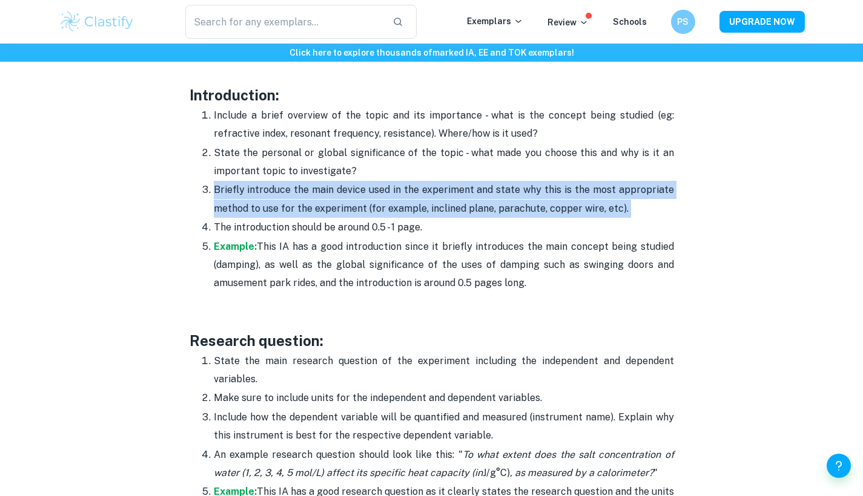
click at [326, 181] on p "Briefly introduce the main device used in the experiment and state why this is …" at bounding box center [444, 199] width 460 height 37
click at [345, 185] on p "Briefly introduce the main device used in the experiment and state why this is …" at bounding box center [444, 199] width 460 height 37
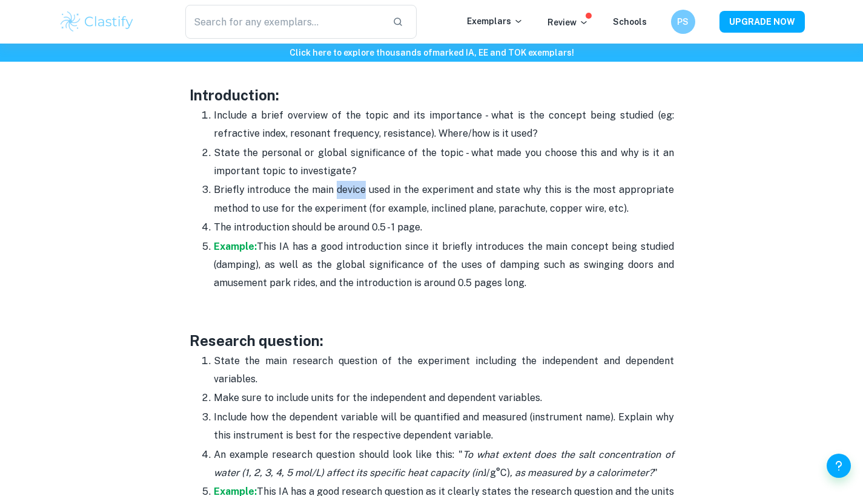
click at [345, 185] on p "Briefly introduce the main device used in the experiment and state why this is …" at bounding box center [444, 199] width 460 height 37
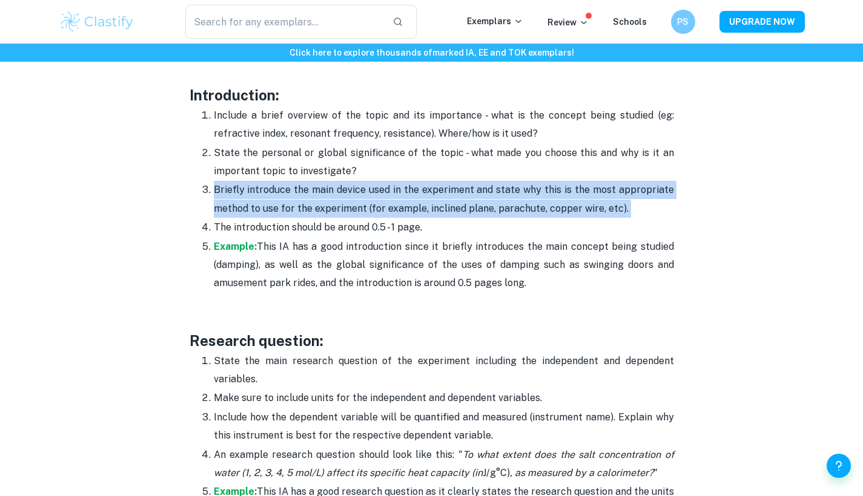
click at [345, 185] on p "Briefly introduce the main device used in the experiment and state why this is …" at bounding box center [444, 199] width 460 height 37
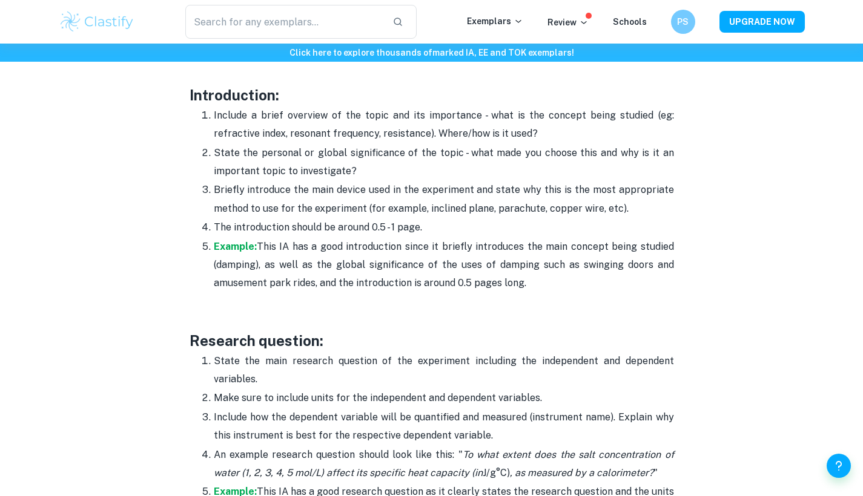
click at [348, 220] on p "The introduction should be around 0.5 - 1 page." at bounding box center [444, 228] width 460 height 18
click at [309, 357] on p "State the main research question of the experiment including the independent an…" at bounding box center [444, 370] width 460 height 37
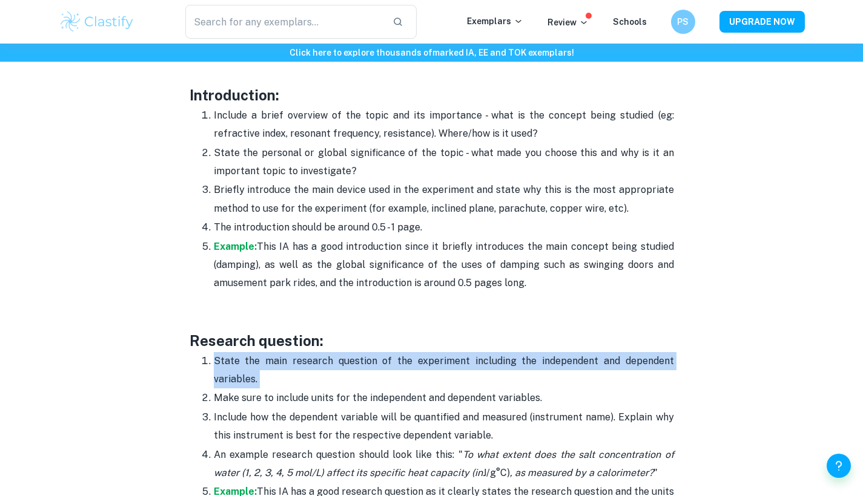
click at [309, 357] on p "State the main research question of the experiment including the independent an…" at bounding box center [444, 370] width 460 height 37
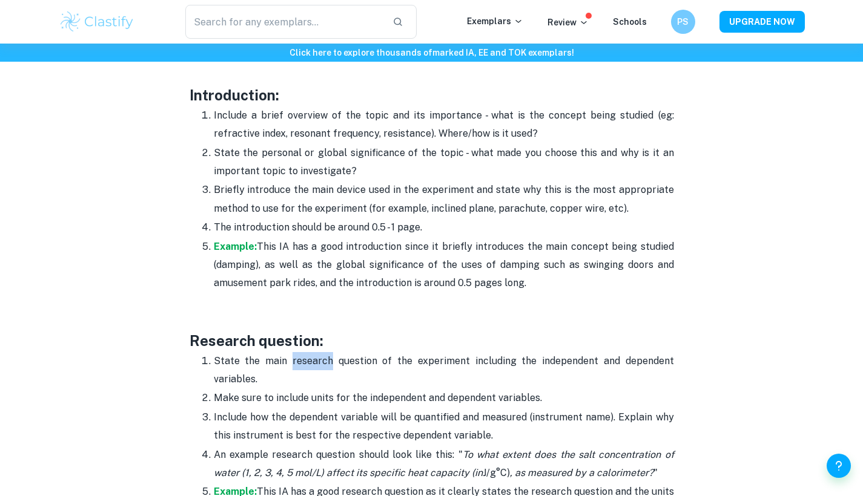
click at [309, 357] on p "State the main research question of the experiment including the independent an…" at bounding box center [444, 370] width 460 height 37
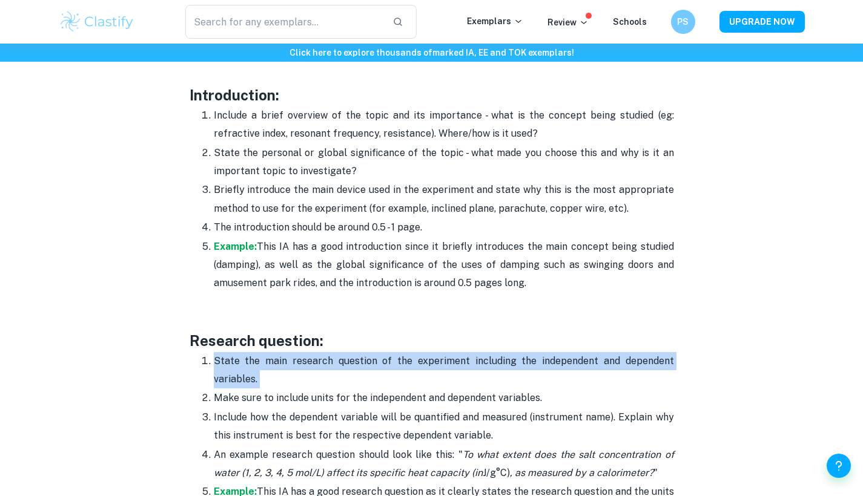
click at [309, 357] on p "State the main research question of the experiment including the independent an…" at bounding box center [444, 370] width 460 height 37
